Goal: Information Seeking & Learning: Learn about a topic

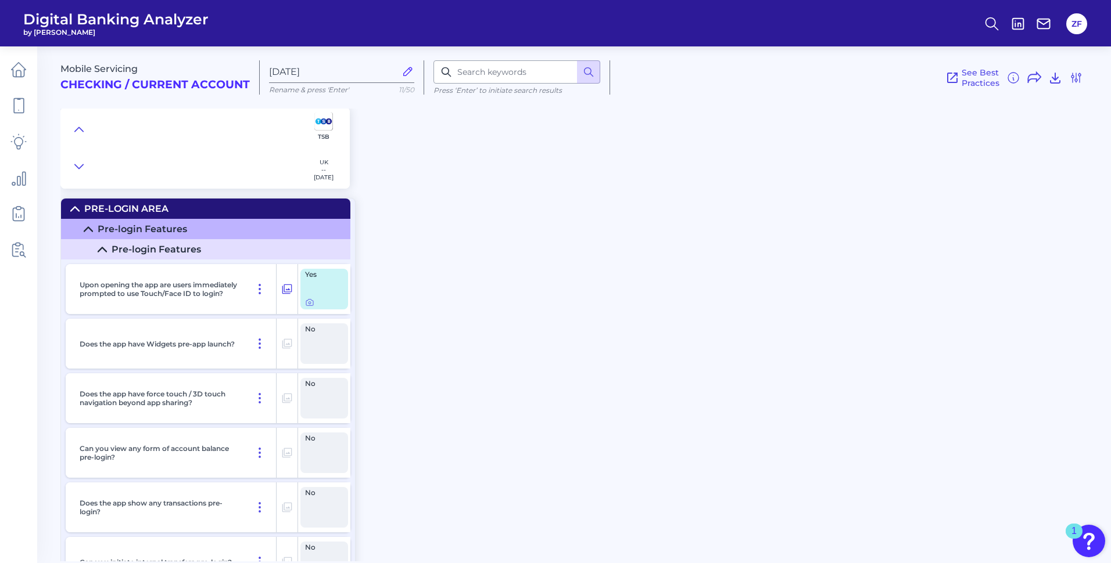
click at [538, 253] on div "Mobile Servicing Checking / Current Account [DATE] Rename & press 'Enter' 11/50…" at bounding box center [585, 300] width 1050 height 524
click at [177, 204] on summary "Pre-Login Area" at bounding box center [205, 209] width 289 height 20
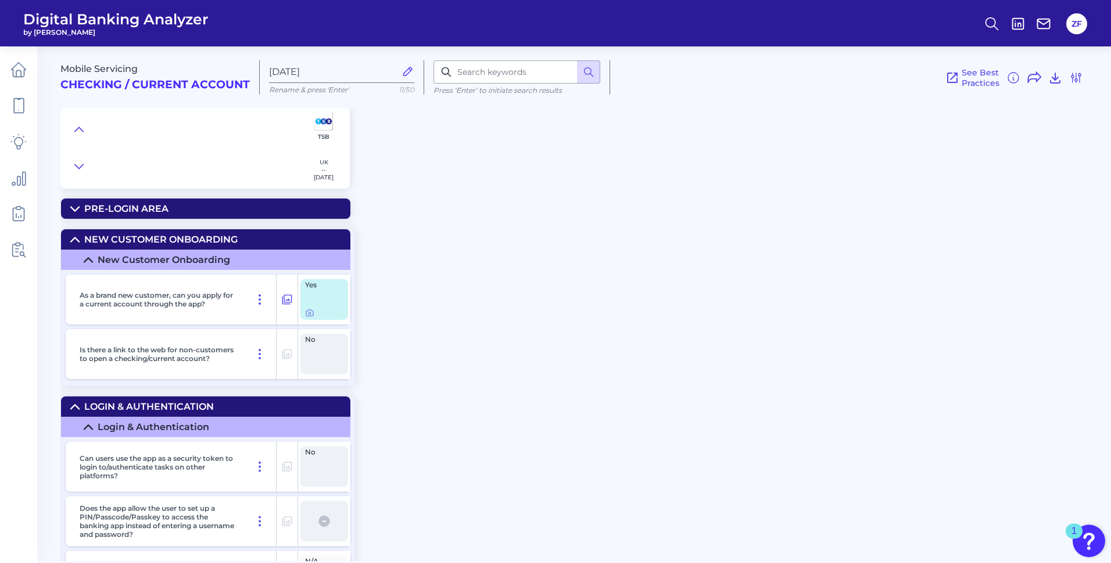
click at [164, 241] on div "New Customer Onboarding" at bounding box center [160, 239] width 153 height 11
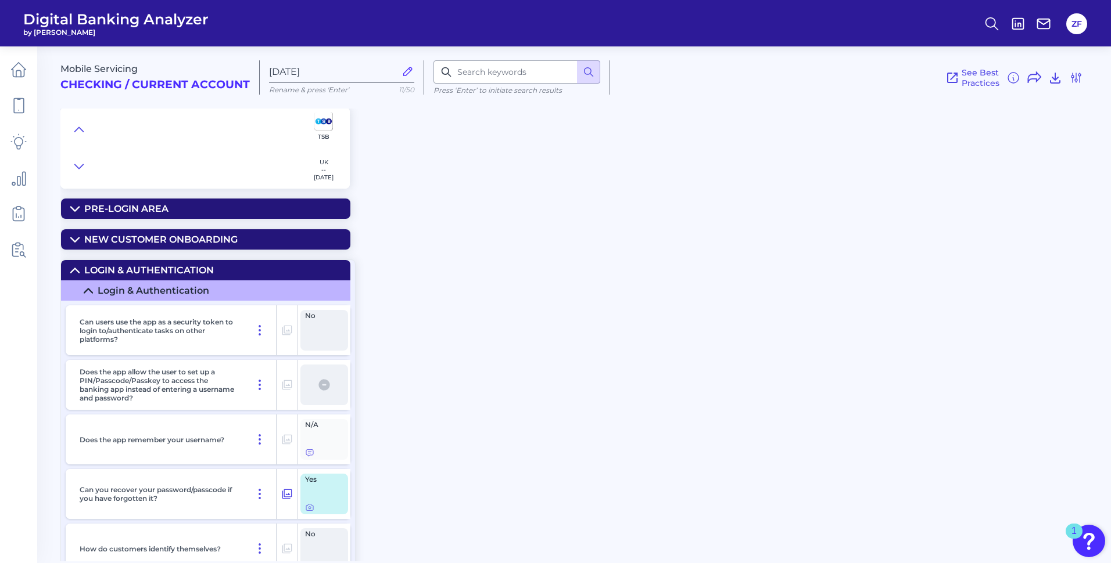
click at [165, 267] on div "Login & Authentication" at bounding box center [149, 270] width 130 height 11
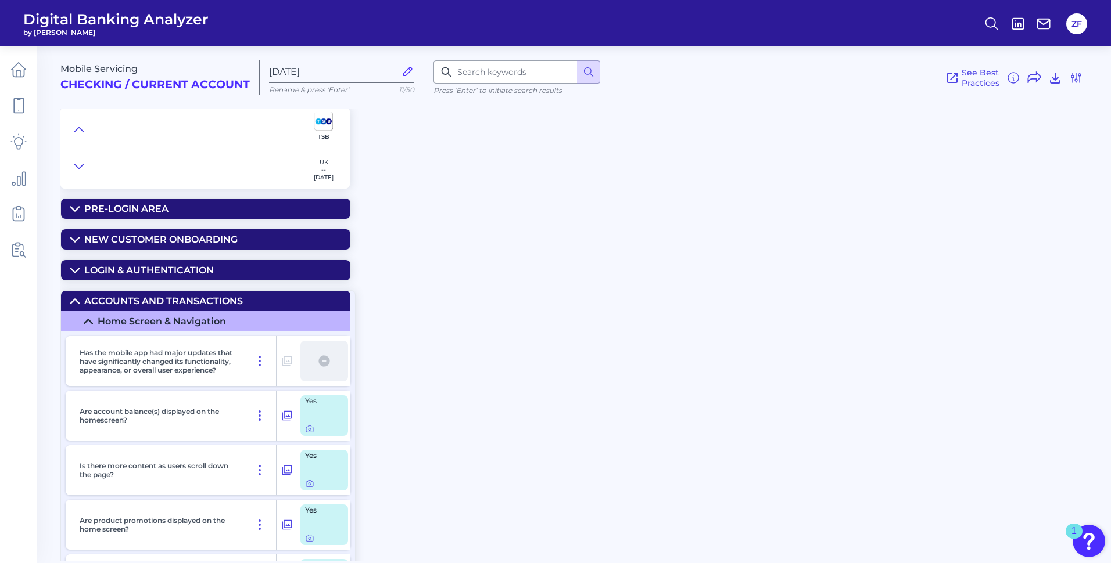
click at [169, 299] on div "Accounts and transactions" at bounding box center [163, 301] width 159 height 11
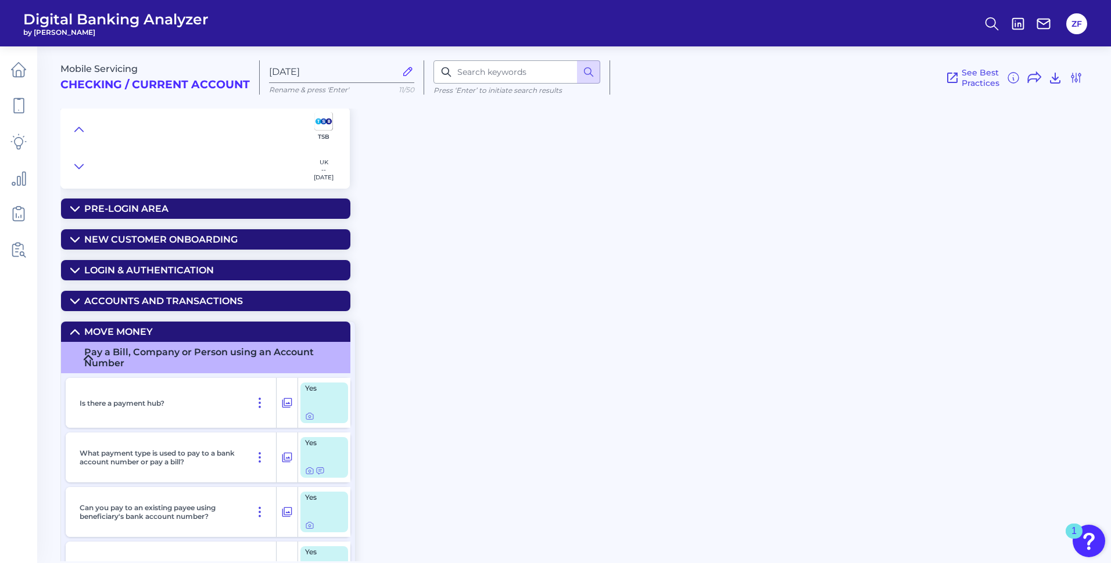
click at [165, 324] on summary "Move Money" at bounding box center [205, 332] width 289 height 20
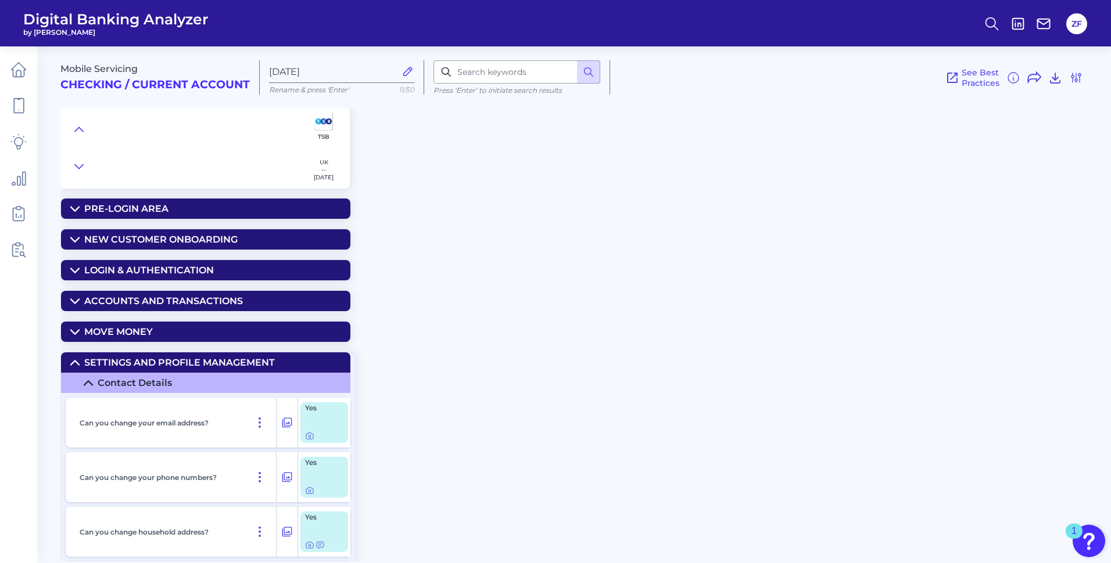
click at [148, 355] on summary "Settings and Profile Management" at bounding box center [205, 363] width 289 height 20
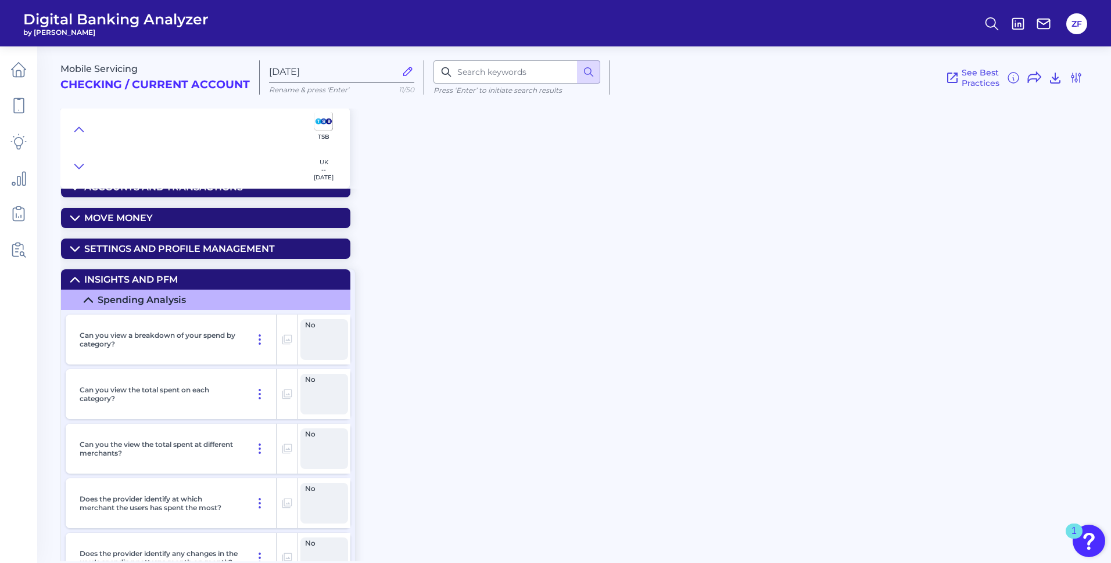
scroll to position [116, 0]
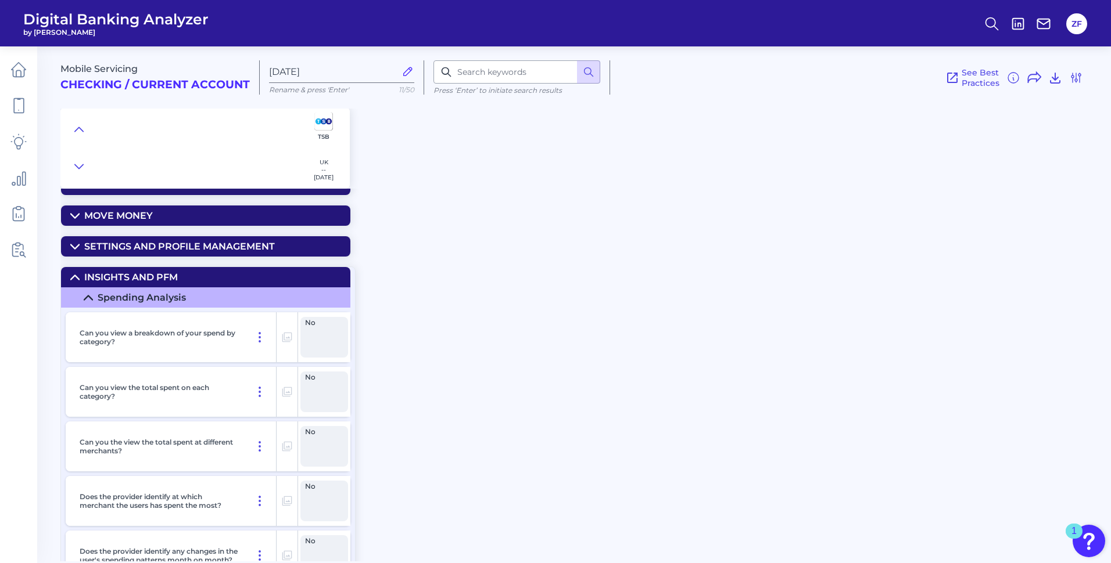
click at [66, 278] on summary "Insights and PFM" at bounding box center [205, 277] width 289 height 20
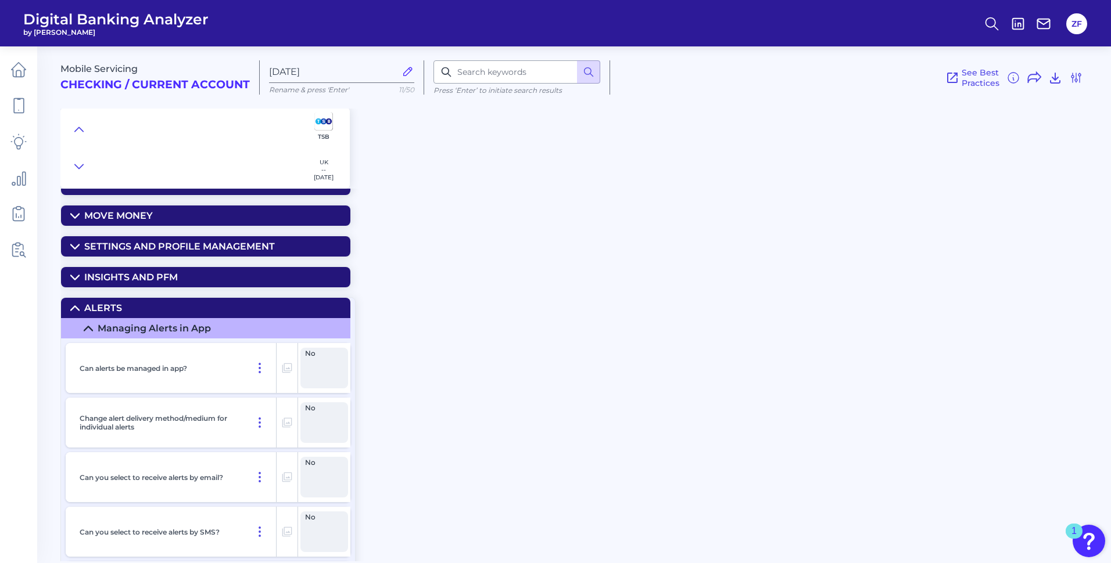
click at [98, 301] on summary "Alerts" at bounding box center [205, 308] width 289 height 20
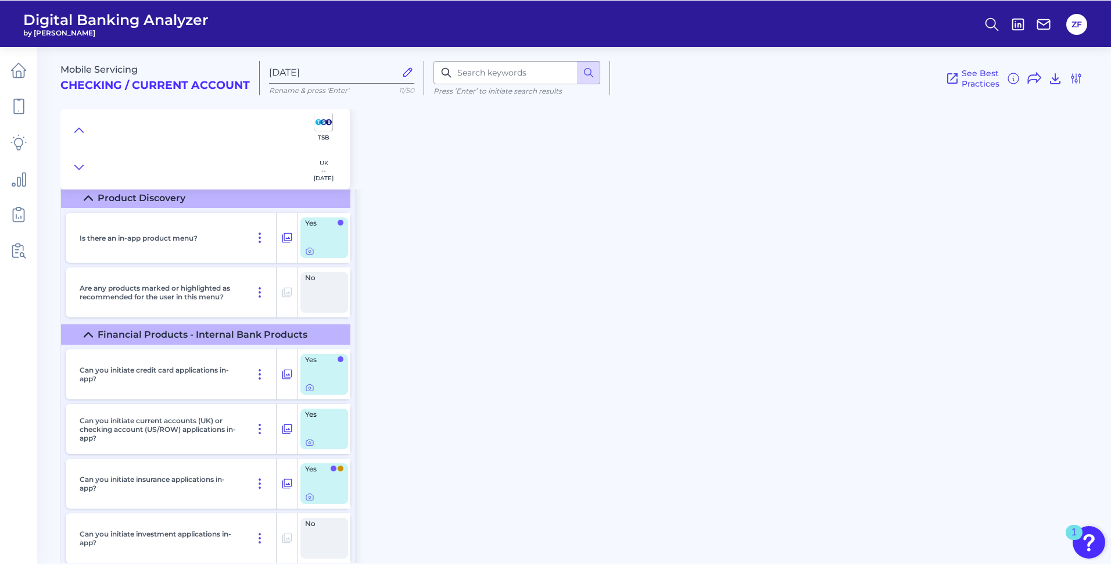
scroll to position [290, 0]
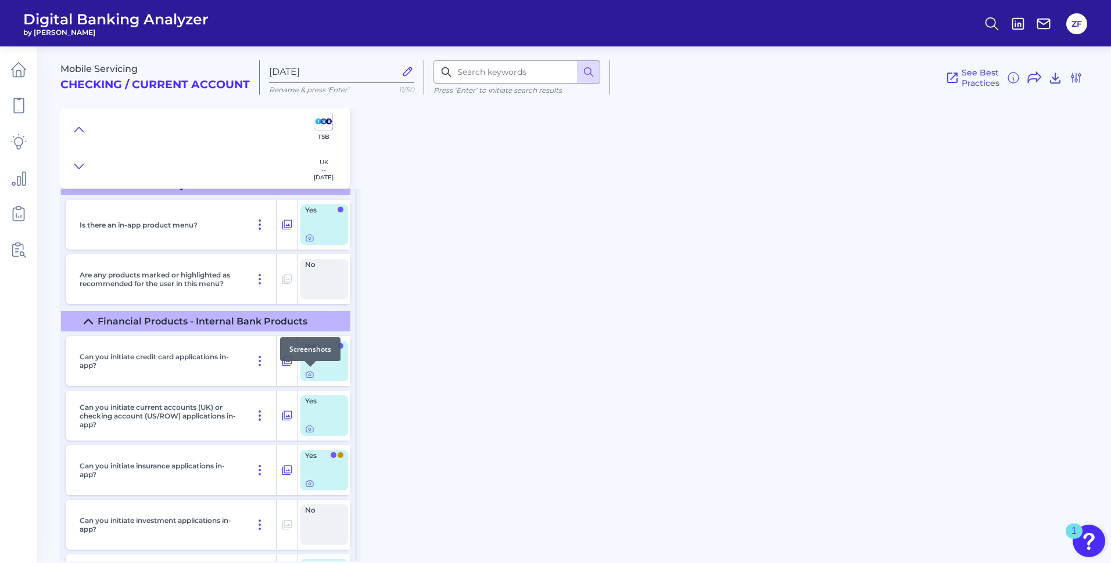
click at [306, 371] on div at bounding box center [310, 367] width 12 height 12
click at [309, 373] on icon at bounding box center [309, 374] width 9 height 9
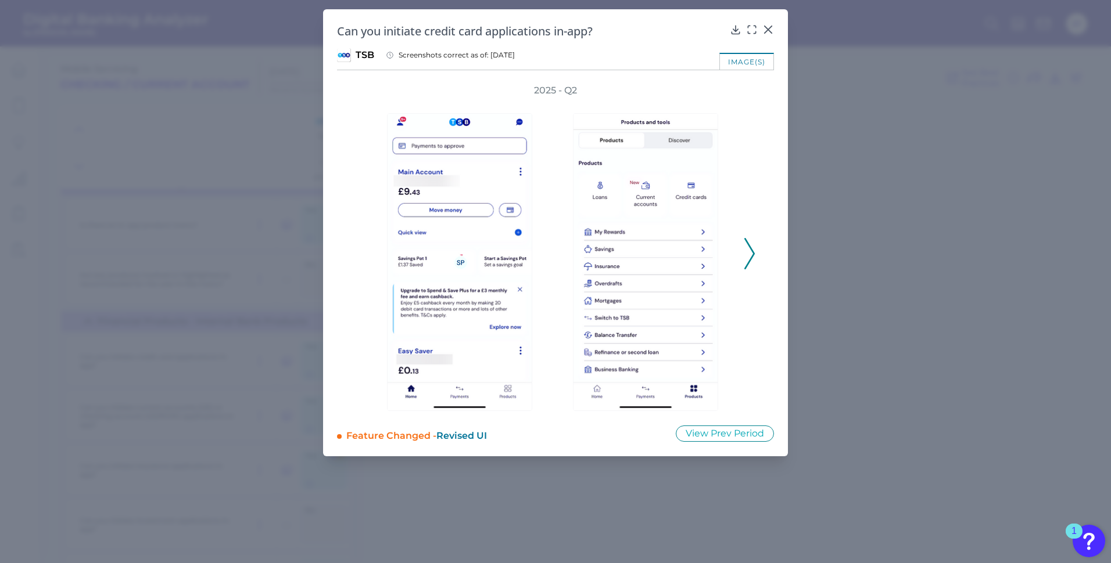
click at [743, 255] on div "2025 - Q2" at bounding box center [555, 247] width 400 height 327
click at [753, 260] on icon at bounding box center [749, 253] width 10 height 31
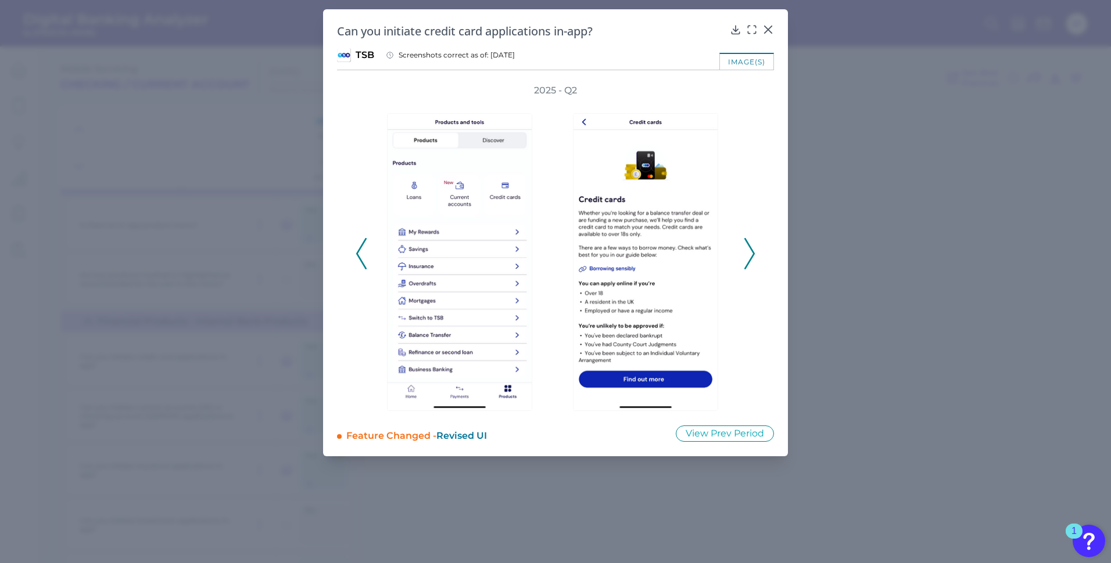
click at [753, 260] on icon at bounding box center [749, 253] width 10 height 31
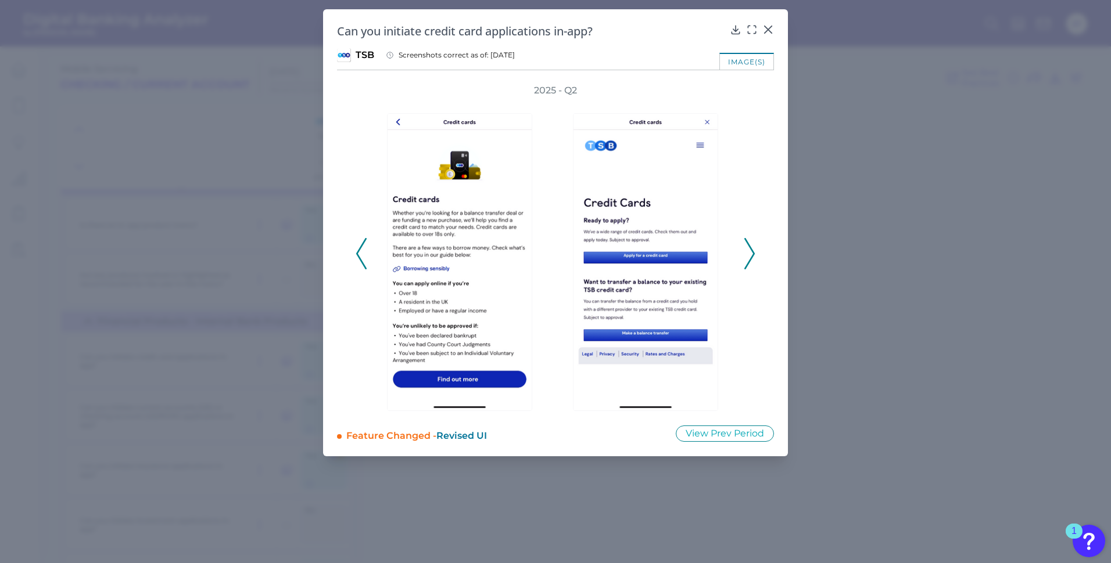
click at [361, 258] on icon at bounding box center [361, 253] width 10 height 31
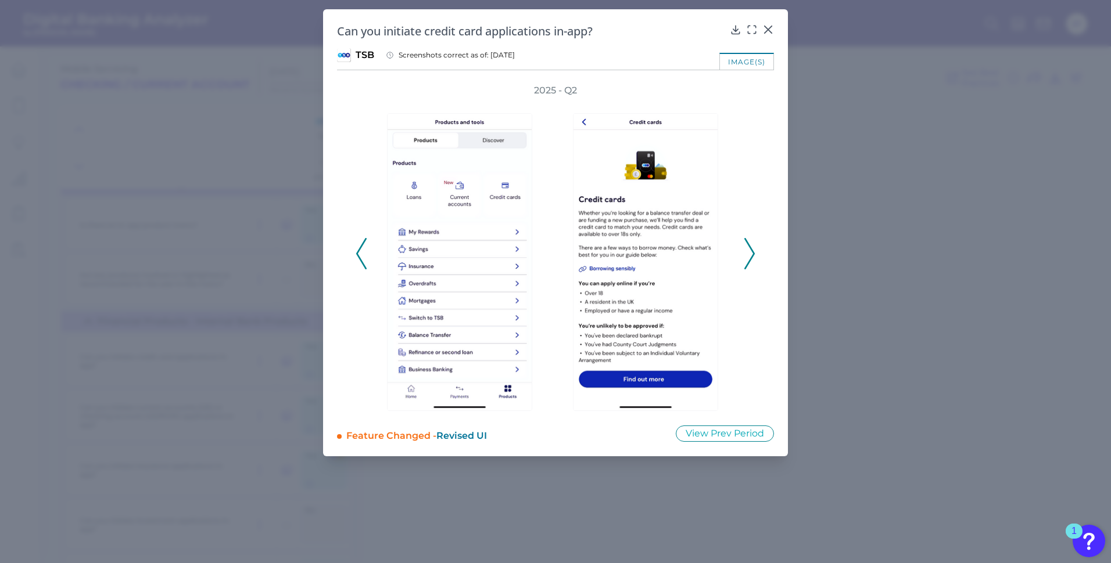
click at [748, 240] on icon at bounding box center [749, 253] width 10 height 31
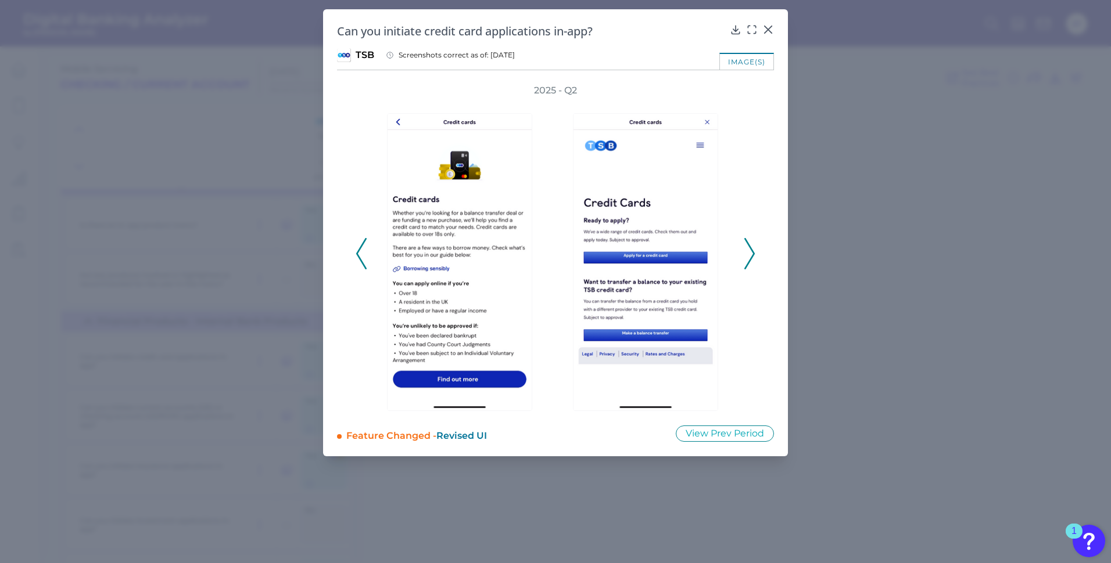
click at [738, 193] on div at bounding box center [648, 254] width 186 height 314
click at [749, 253] on icon at bounding box center [749, 253] width 10 height 31
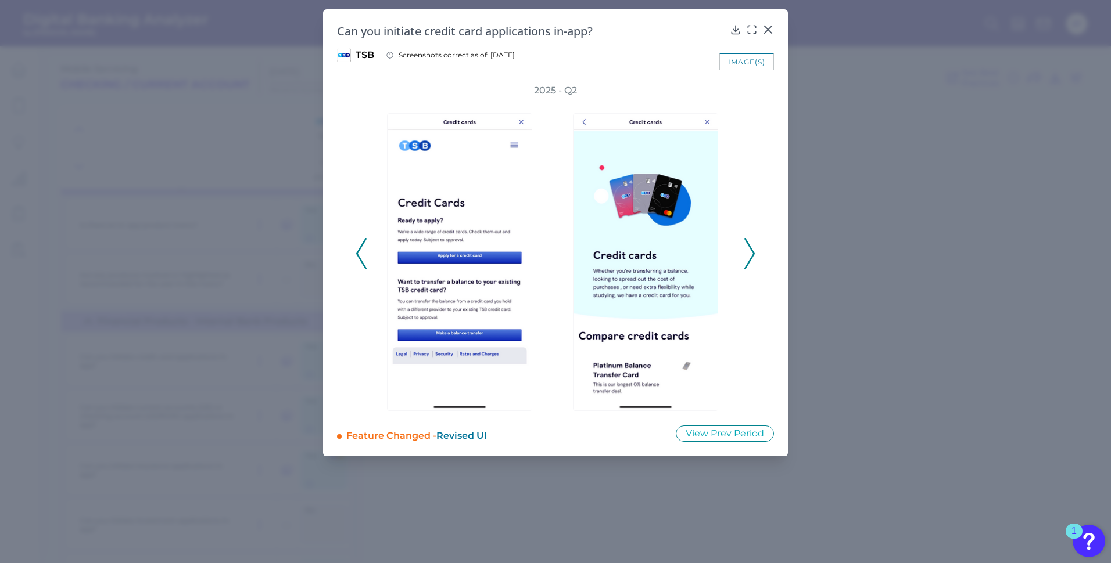
click at [749, 253] on icon at bounding box center [749, 253] width 10 height 31
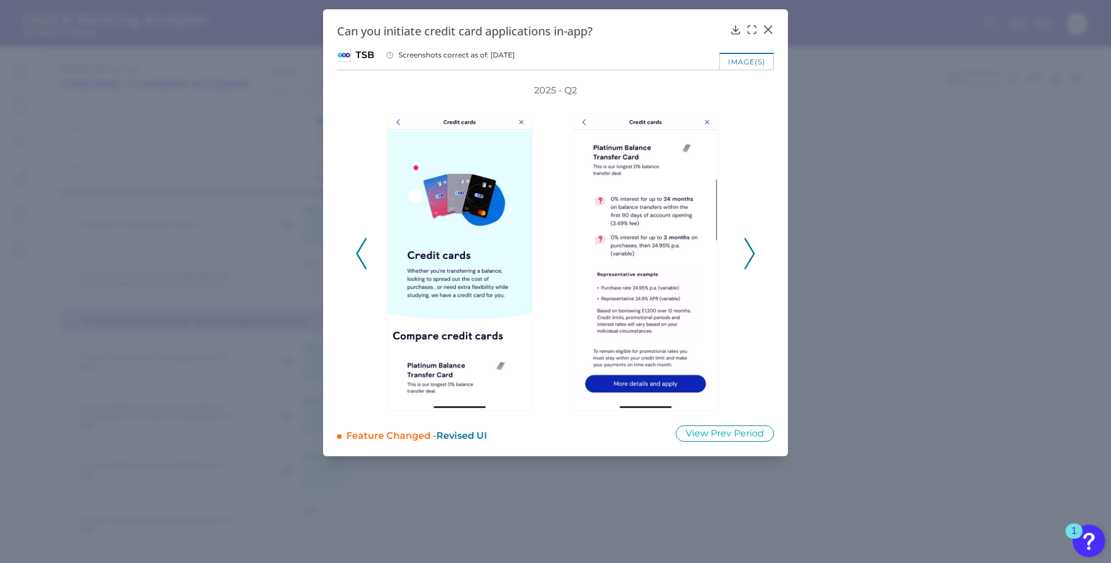
click at [749, 253] on icon at bounding box center [749, 253] width 10 height 31
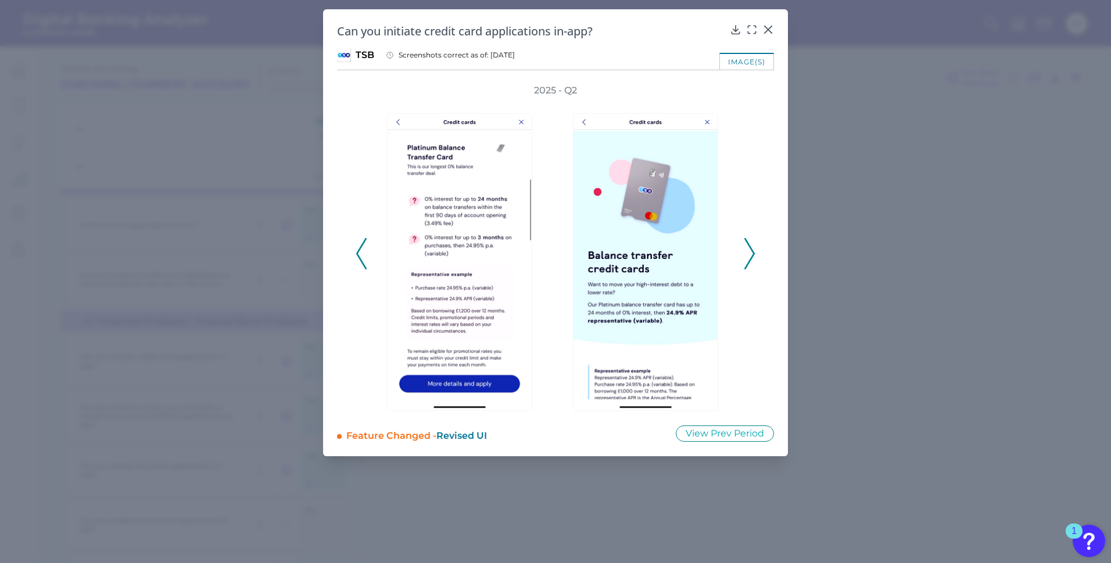
click at [749, 253] on icon at bounding box center [749, 253] width 10 height 31
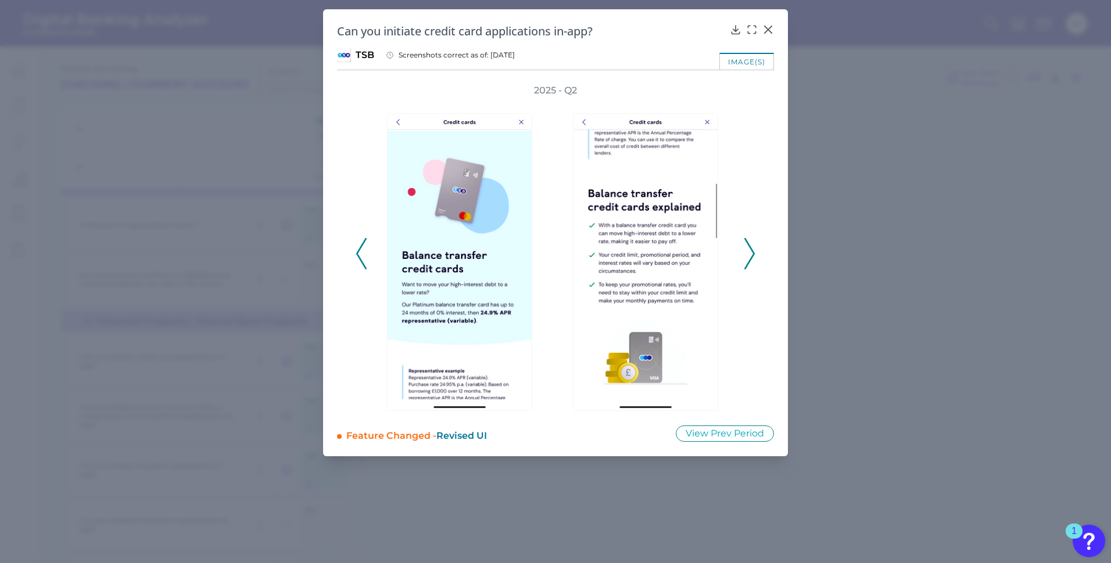
click at [749, 253] on icon at bounding box center [749, 253] width 10 height 31
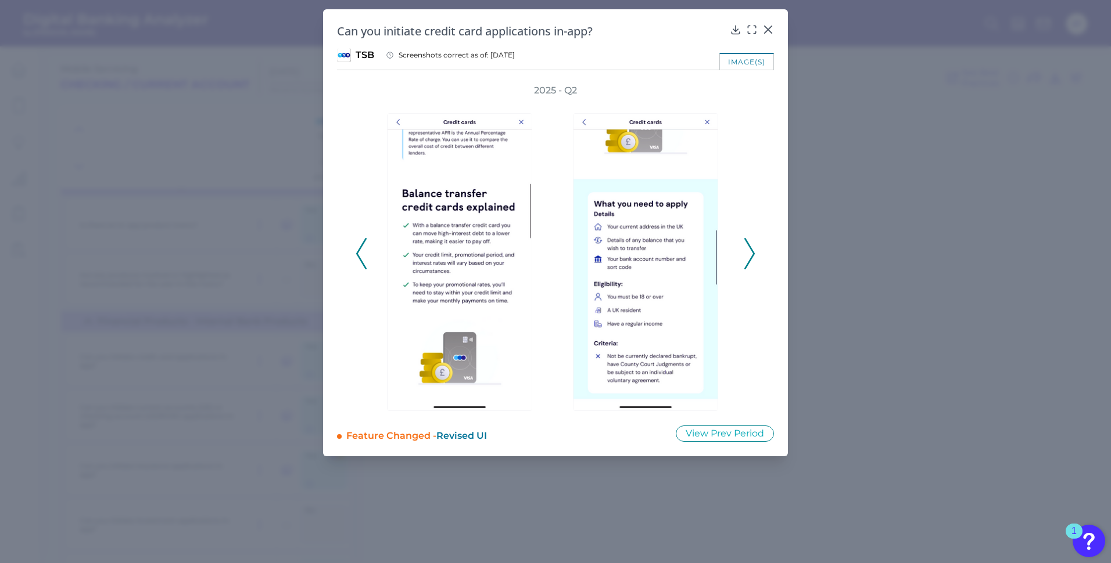
click at [749, 253] on icon at bounding box center [749, 253] width 10 height 31
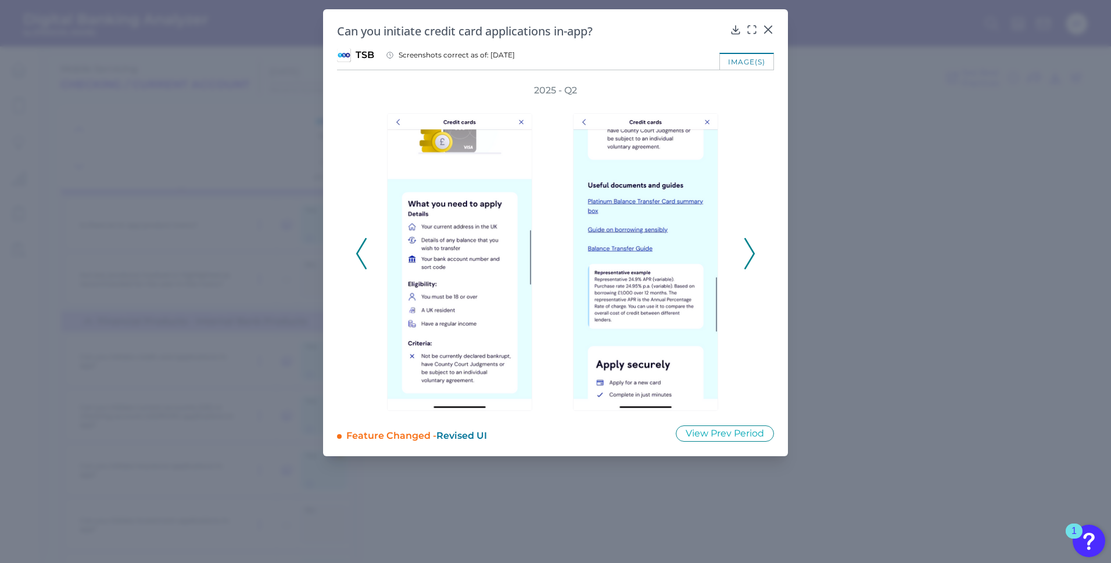
click at [749, 253] on icon at bounding box center [749, 253] width 10 height 31
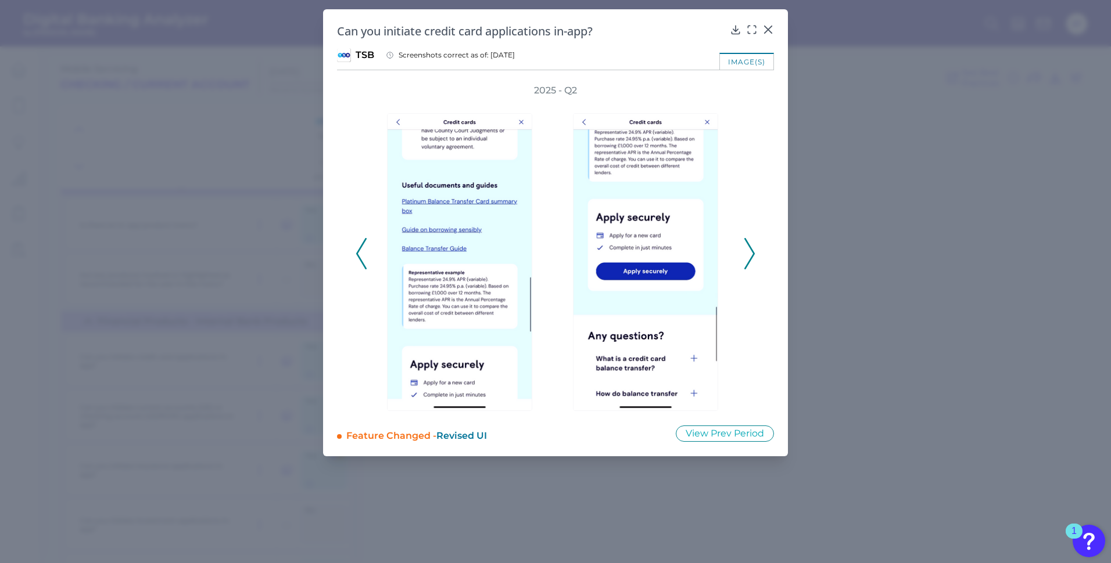
click at [749, 253] on icon at bounding box center [749, 253] width 10 height 31
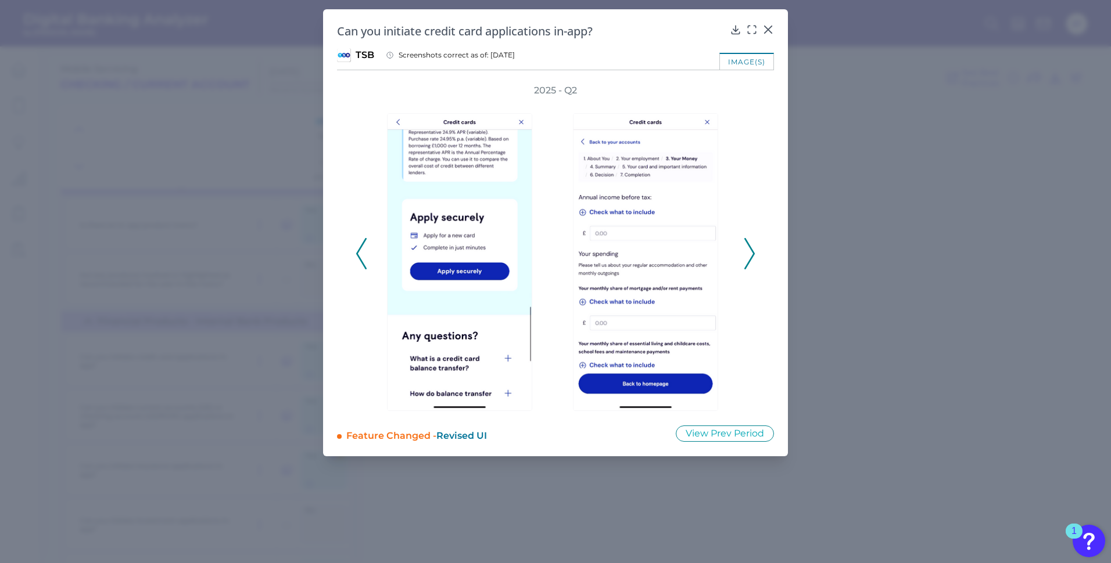
click at [749, 253] on icon at bounding box center [749, 253] width 10 height 31
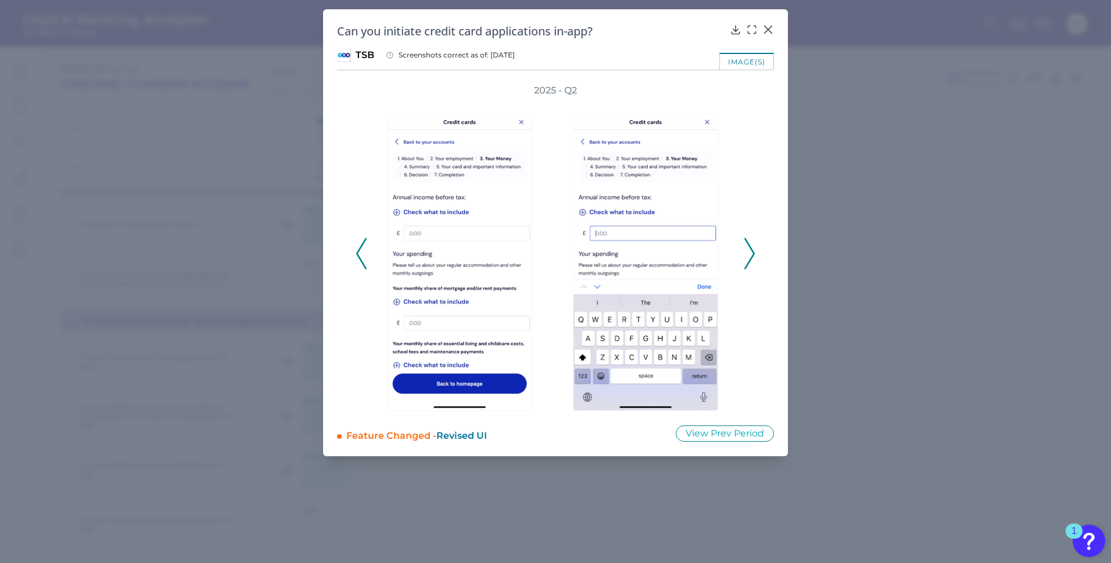
click at [749, 253] on icon at bounding box center [749, 253] width 10 height 31
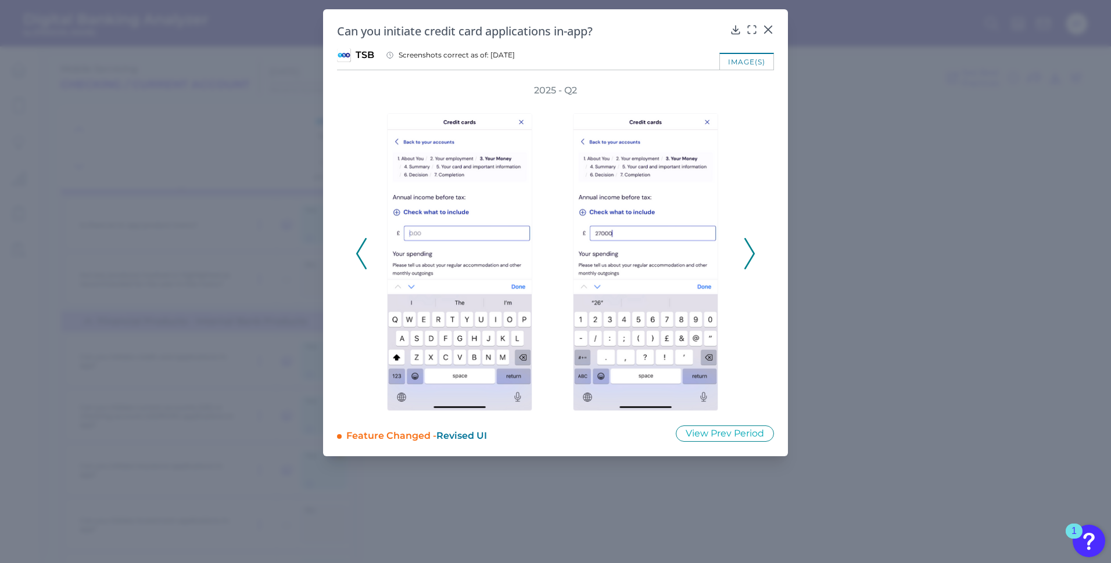
click at [749, 253] on icon at bounding box center [749, 253] width 10 height 31
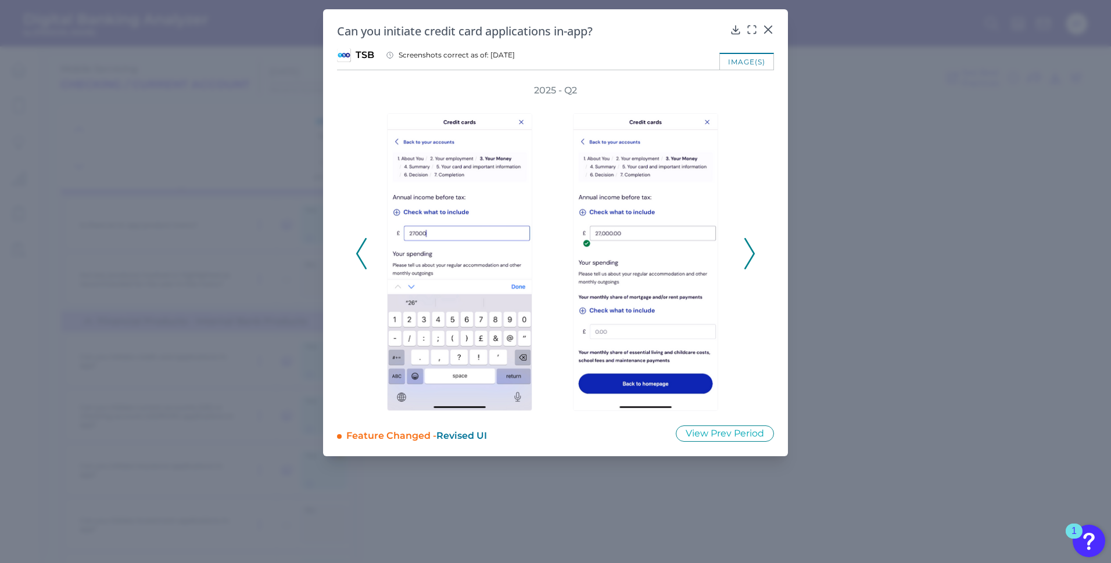
click at [749, 253] on icon at bounding box center [749, 253] width 10 height 31
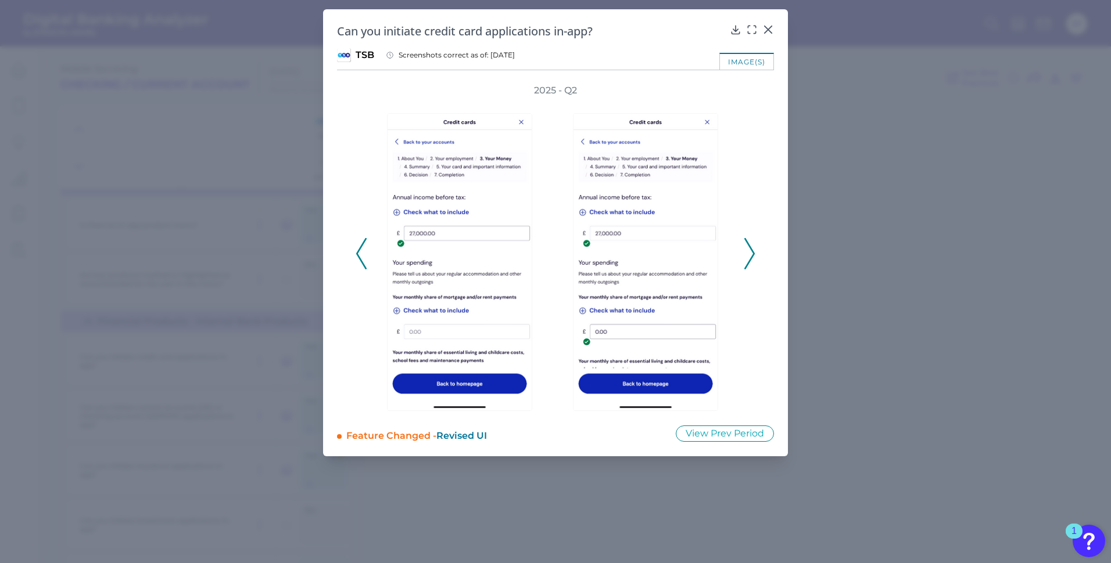
click at [749, 253] on icon at bounding box center [749, 253] width 10 height 31
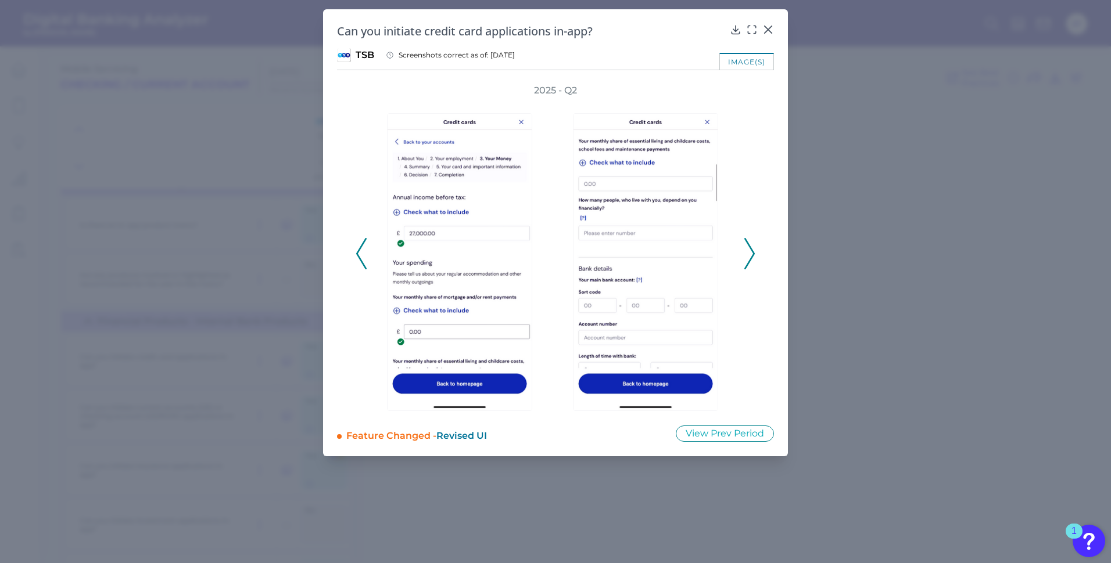
click at [749, 253] on icon at bounding box center [749, 253] width 10 height 31
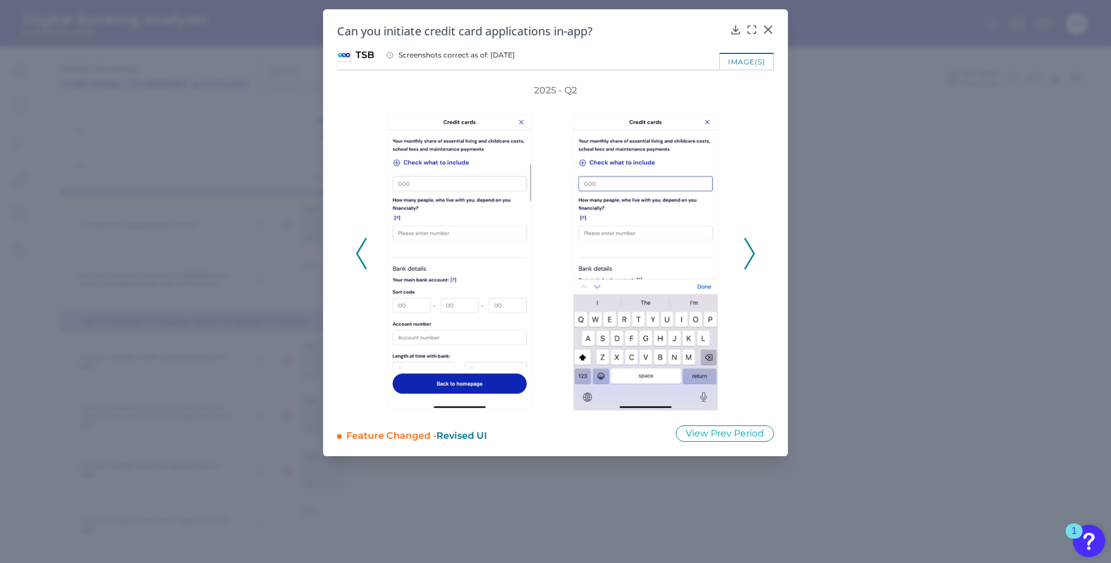
click at [749, 253] on icon at bounding box center [749, 253] width 10 height 31
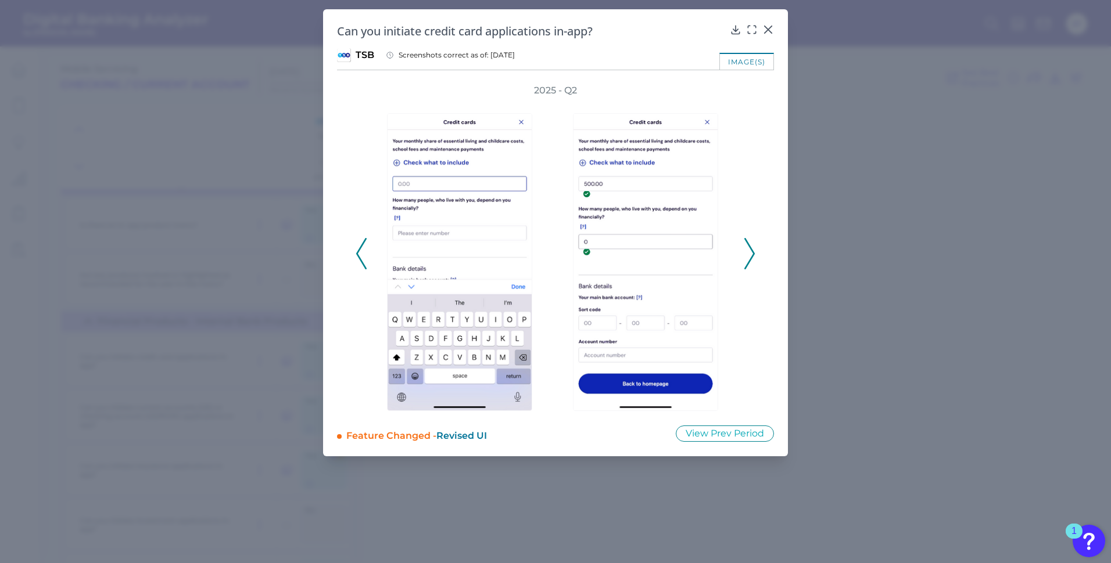
click at [749, 253] on icon at bounding box center [749, 253] width 10 height 31
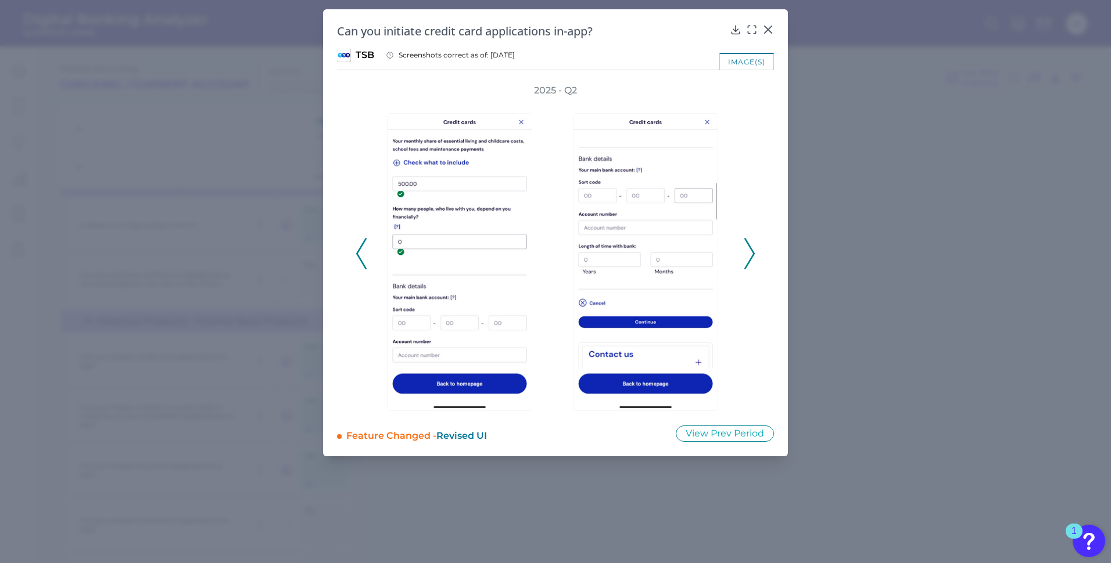
click at [749, 253] on icon at bounding box center [749, 253] width 10 height 31
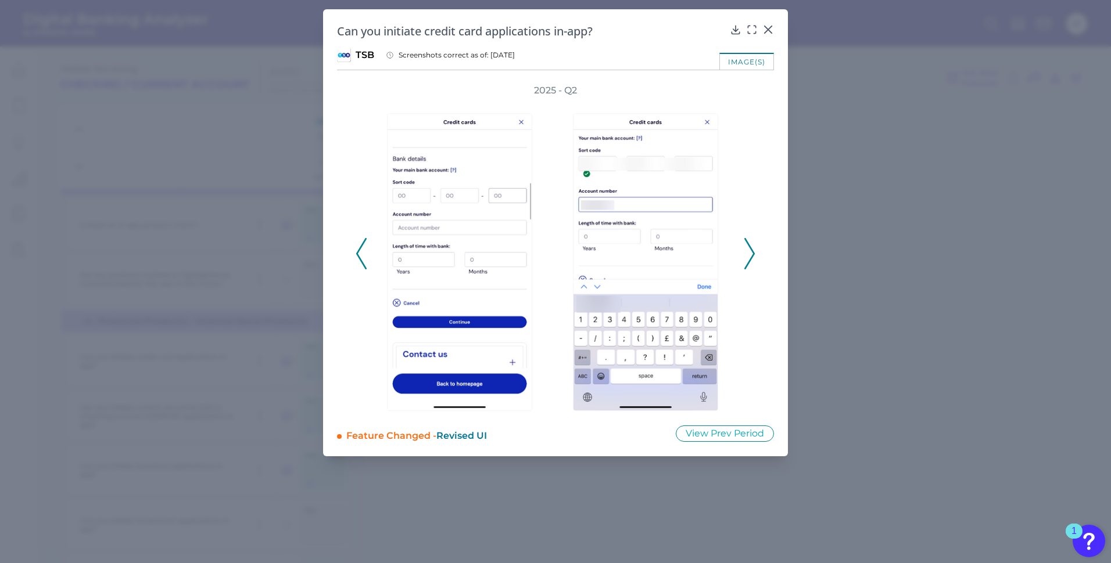
click at [749, 253] on icon at bounding box center [749, 253] width 10 height 31
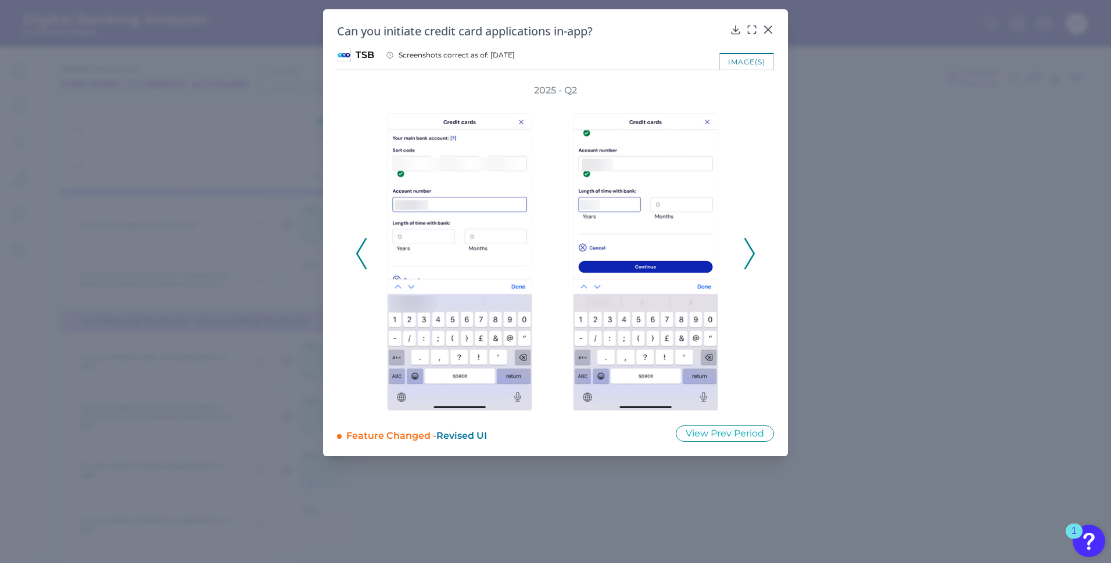
click at [749, 253] on icon at bounding box center [749, 253] width 10 height 31
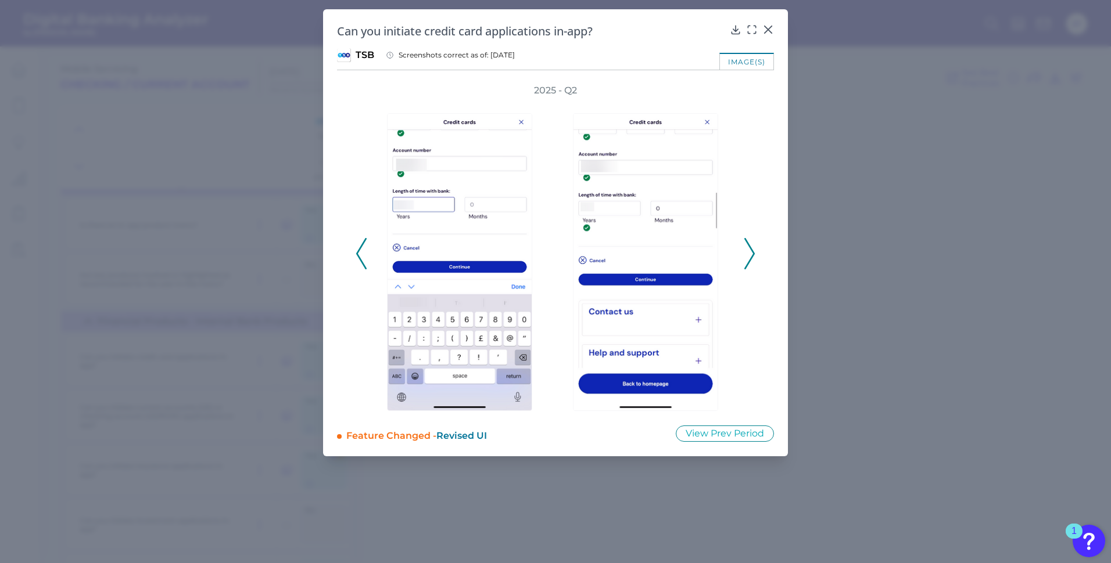
click at [749, 253] on icon at bounding box center [749, 253] width 10 height 31
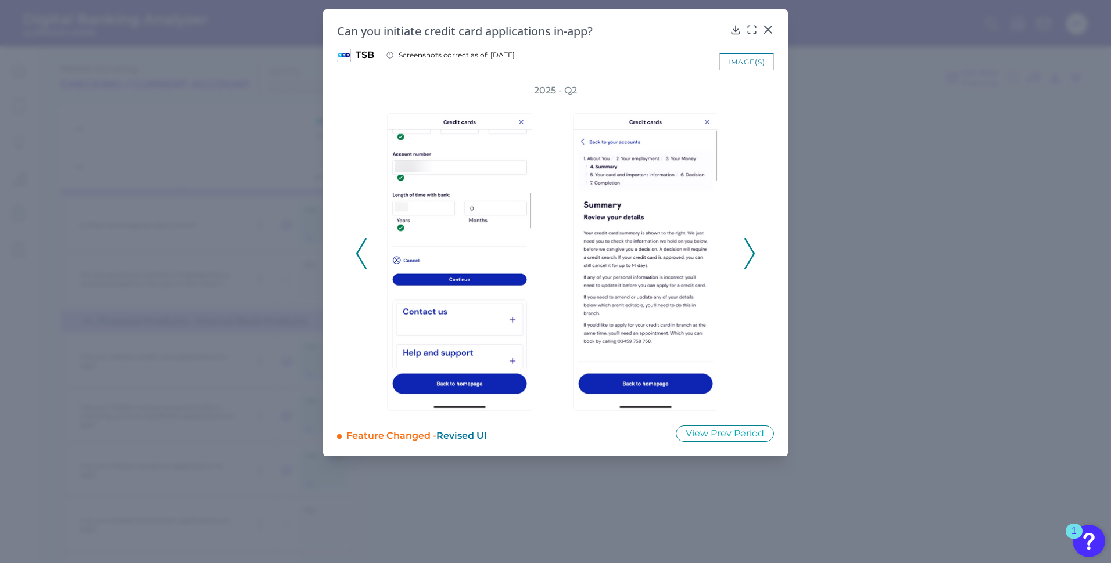
click at [749, 253] on icon at bounding box center [749, 253] width 10 height 31
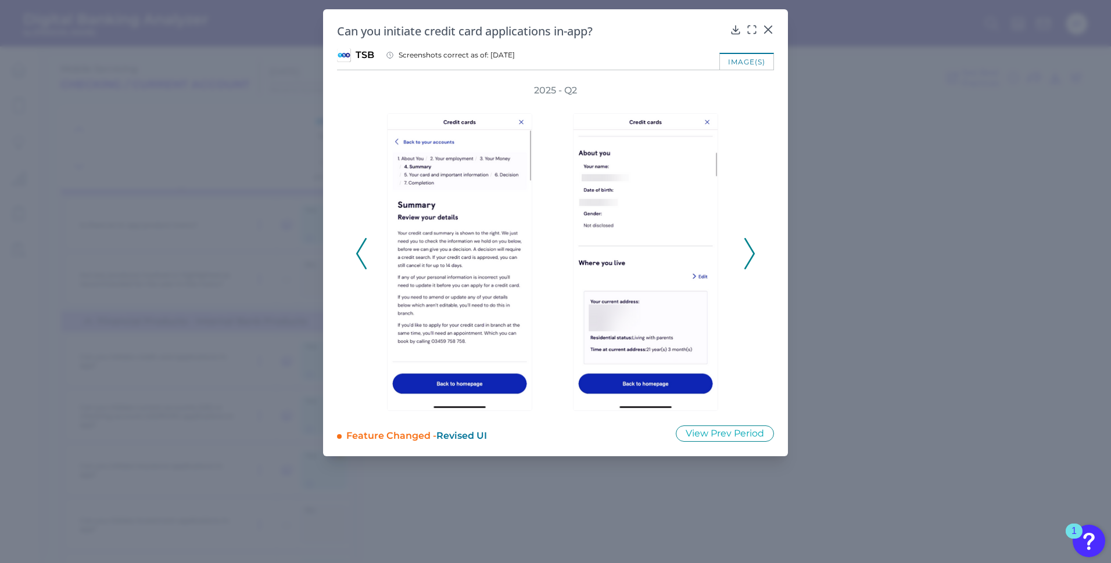
click at [749, 253] on icon at bounding box center [749, 253] width 10 height 31
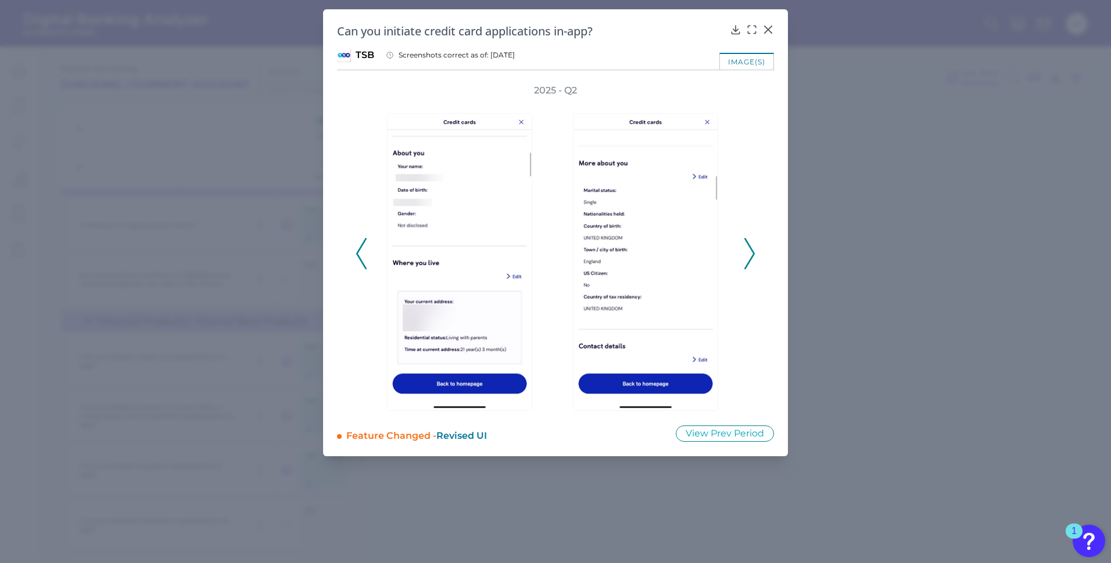
click at [749, 253] on icon at bounding box center [749, 253] width 10 height 31
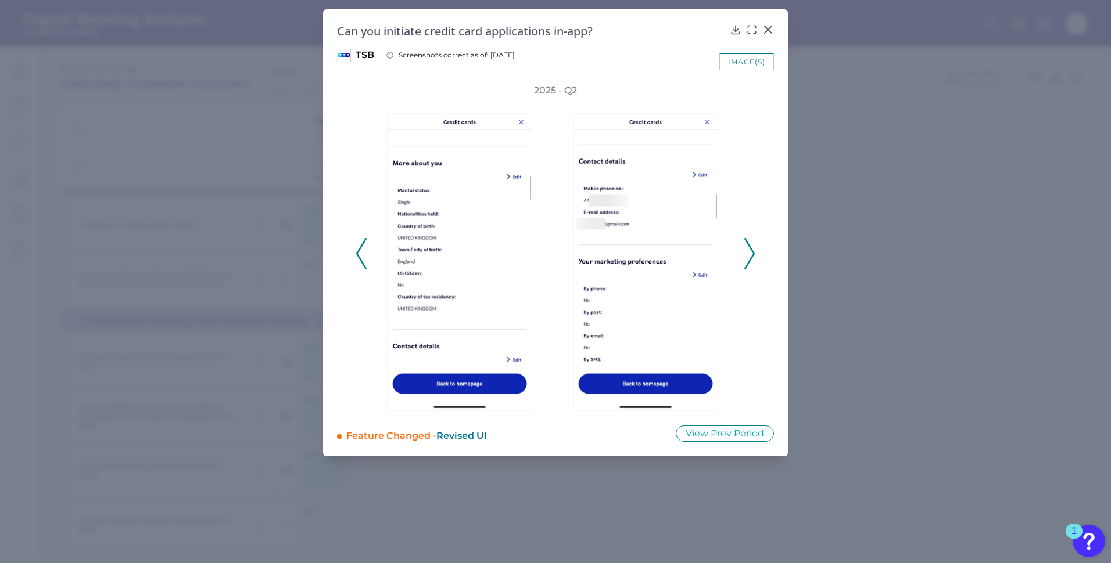
click at [749, 253] on icon at bounding box center [749, 253] width 10 height 31
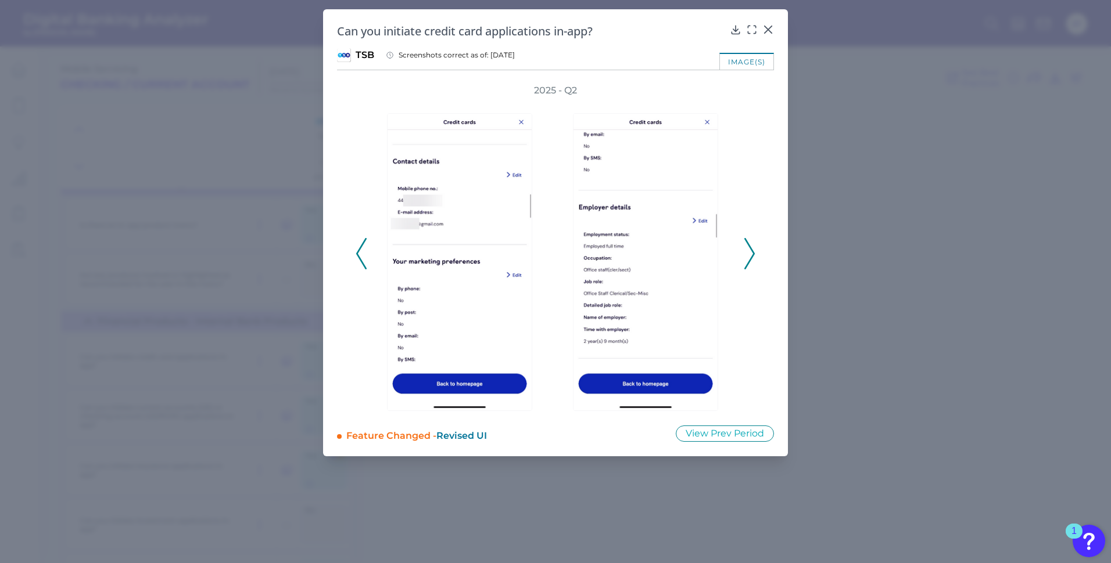
click at [749, 253] on icon at bounding box center [749, 253] width 10 height 31
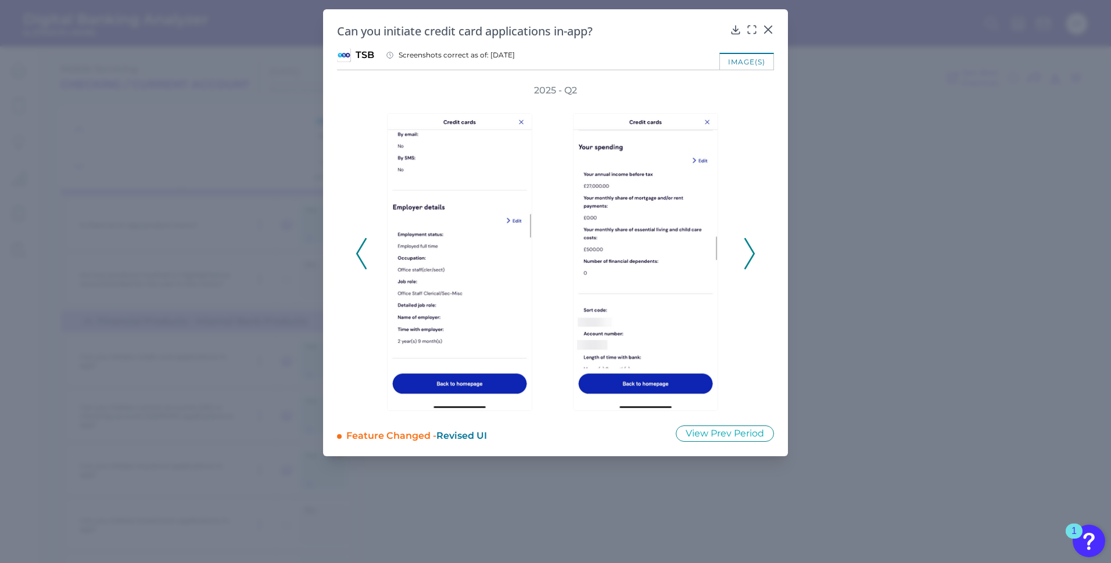
click at [749, 253] on icon at bounding box center [749, 253] width 10 height 31
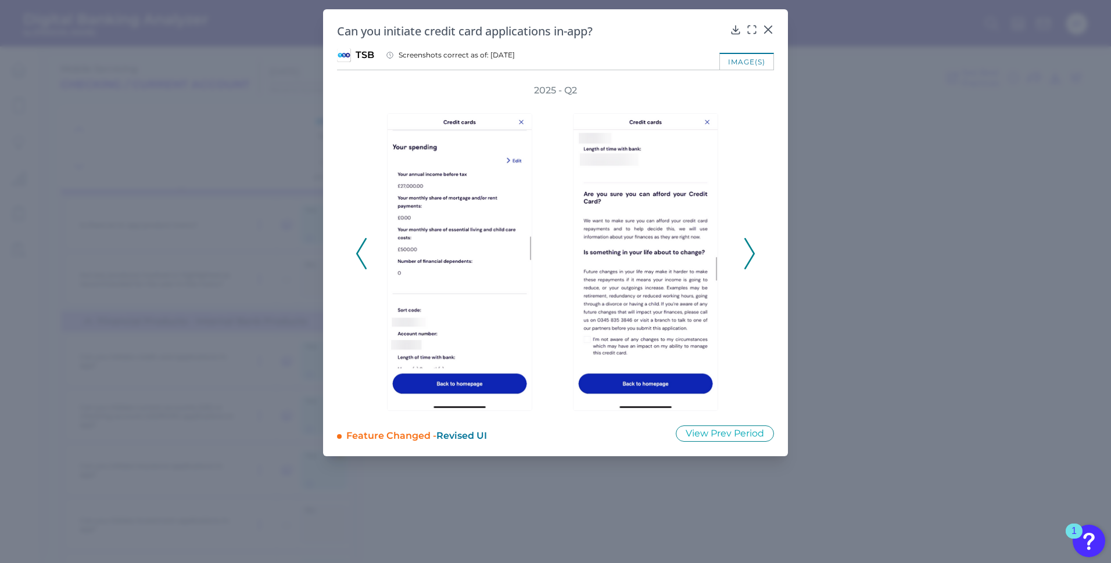
click at [749, 253] on icon at bounding box center [749, 253] width 10 height 31
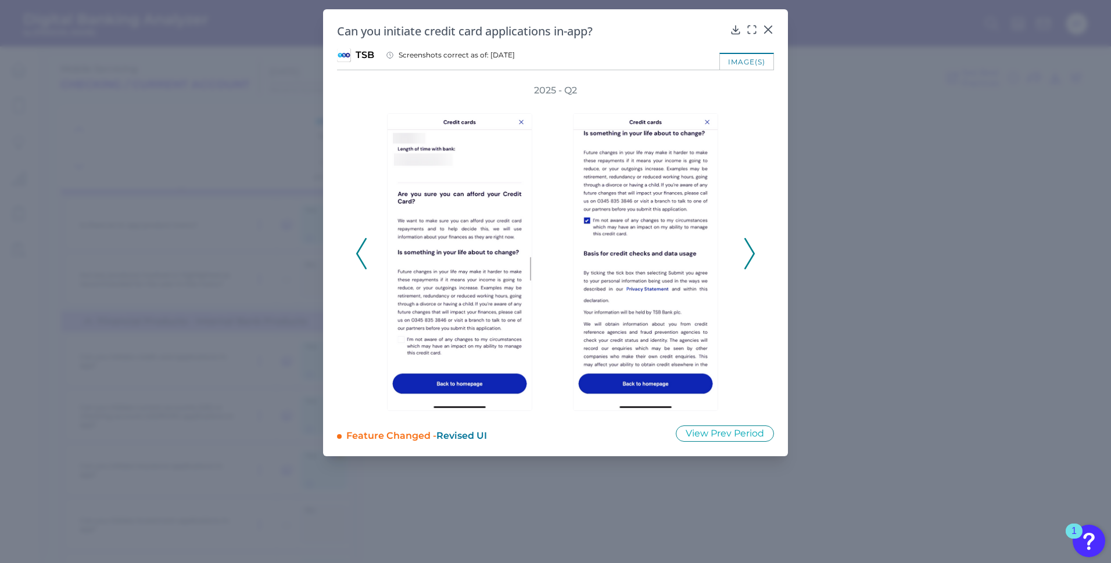
click at [750, 253] on icon at bounding box center [749, 253] width 10 height 31
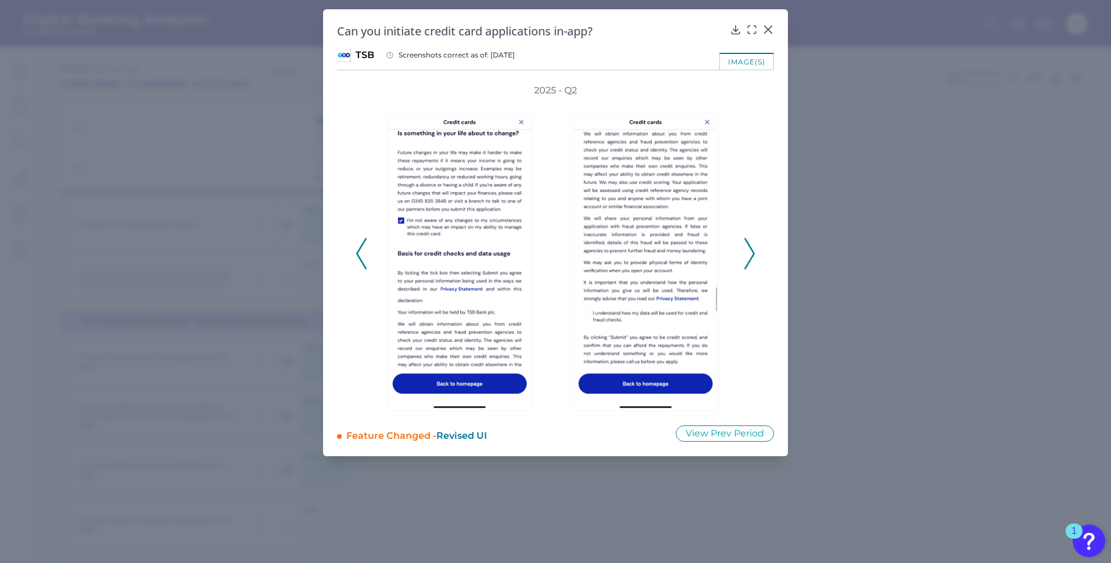
click at [750, 253] on icon at bounding box center [749, 253] width 10 height 31
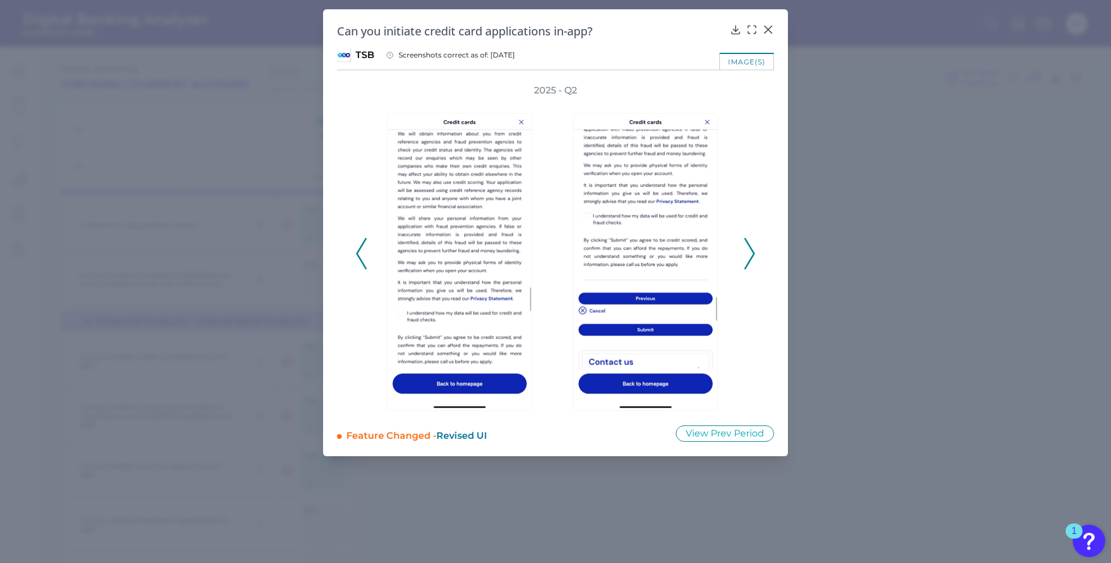
click at [750, 253] on icon at bounding box center [749, 253] width 10 height 31
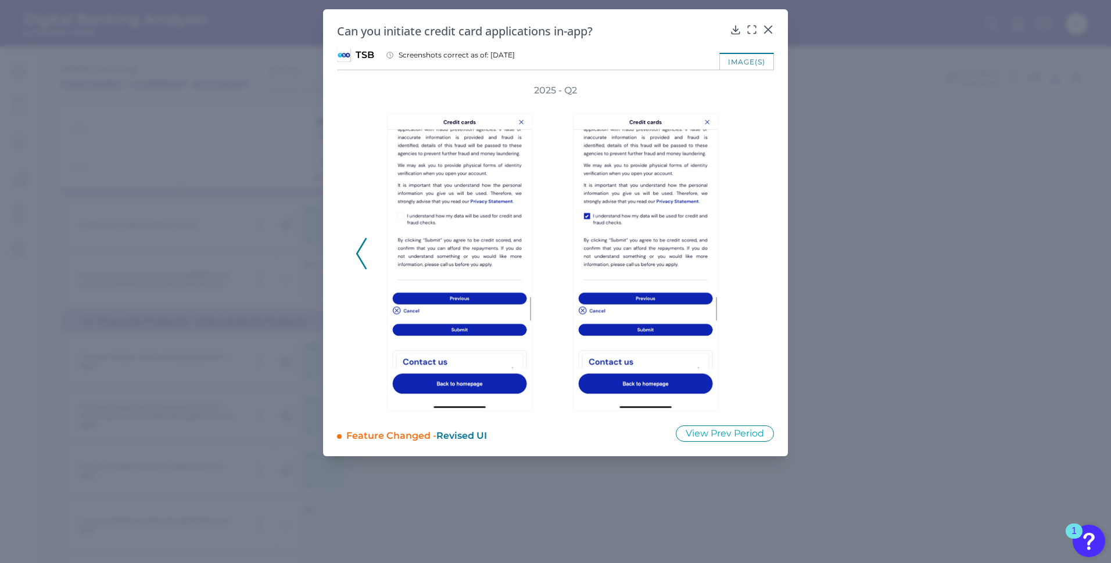
click at [750, 253] on div "2025 - Q2" at bounding box center [555, 247] width 400 height 327
